Goal: Book appointment/travel/reservation

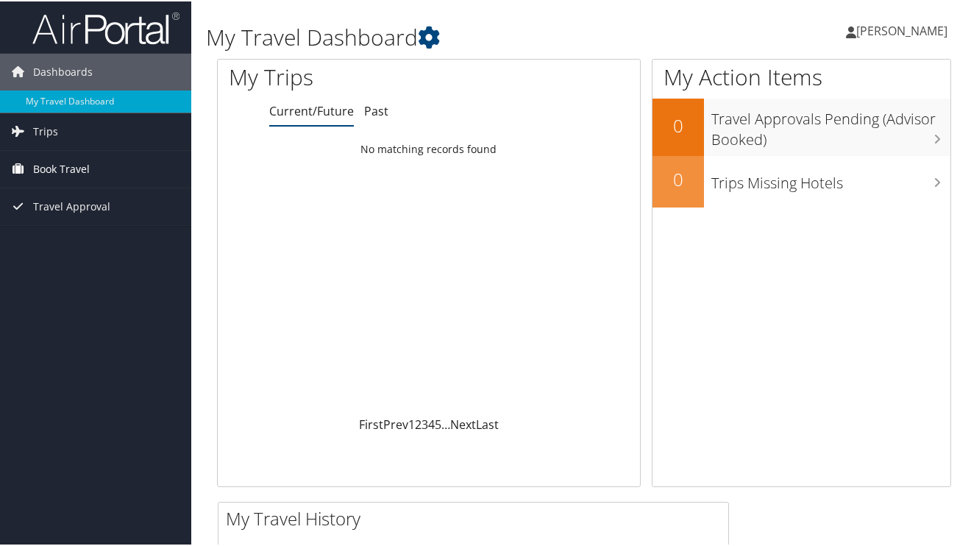
click at [74, 166] on span "Book Travel" at bounding box center [61, 167] width 57 height 37
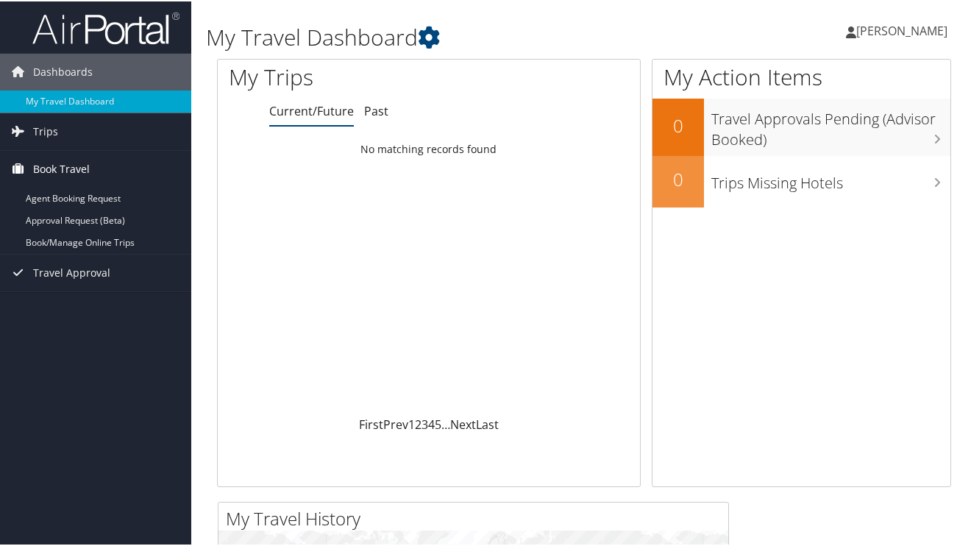
click at [74, 168] on span "Book Travel" at bounding box center [61, 167] width 57 height 37
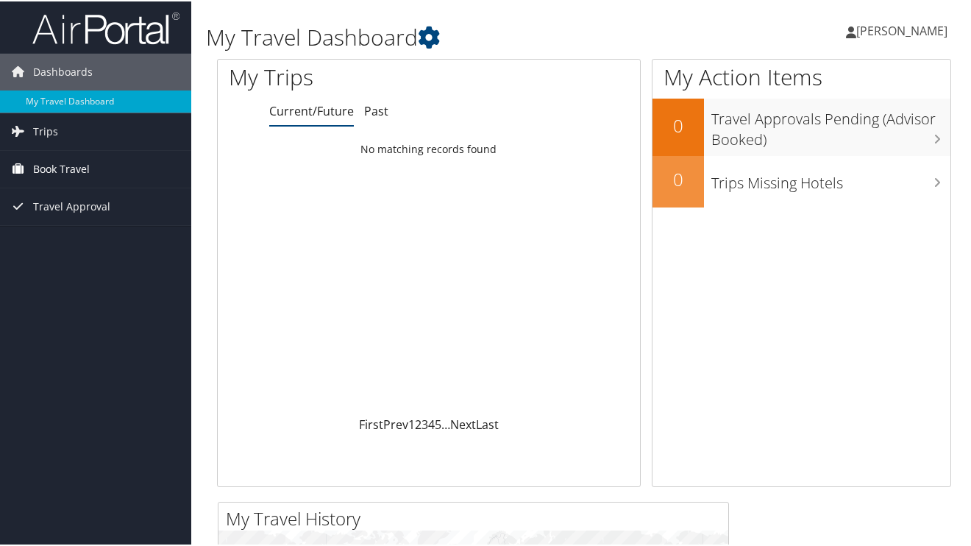
click at [74, 168] on span "Book Travel" at bounding box center [61, 167] width 57 height 37
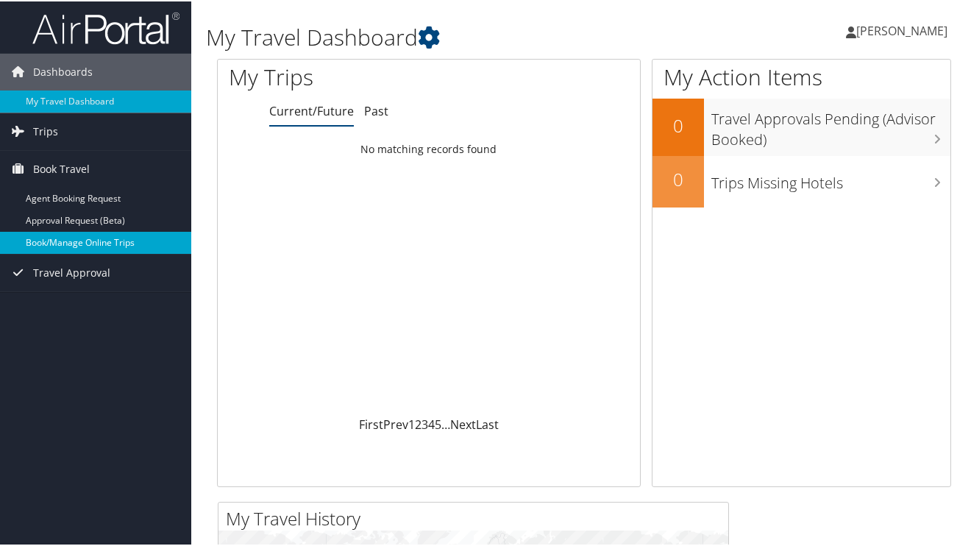
click at [103, 246] on link "Book/Manage Online Trips" at bounding box center [95, 241] width 191 height 22
